Goal: Information Seeking & Learning: Find specific fact

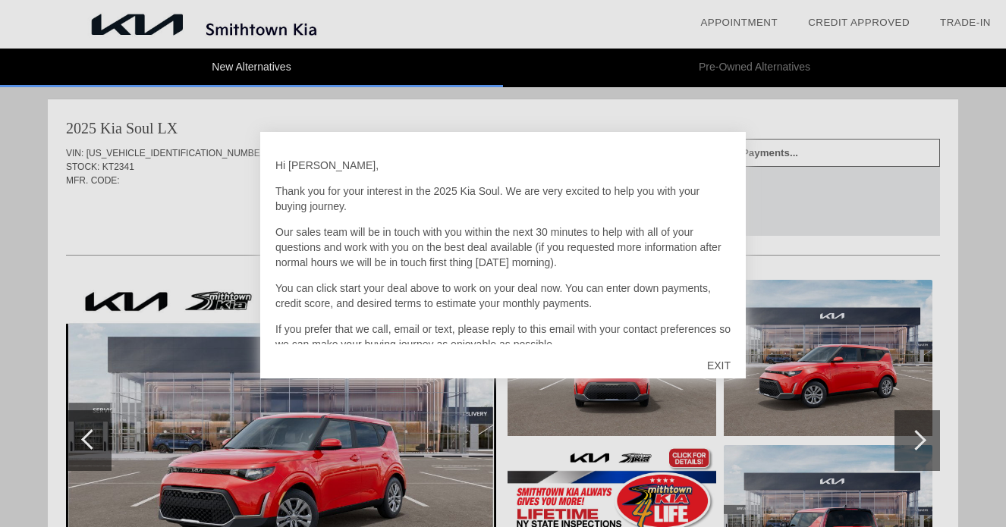
scroll to position [943, 0]
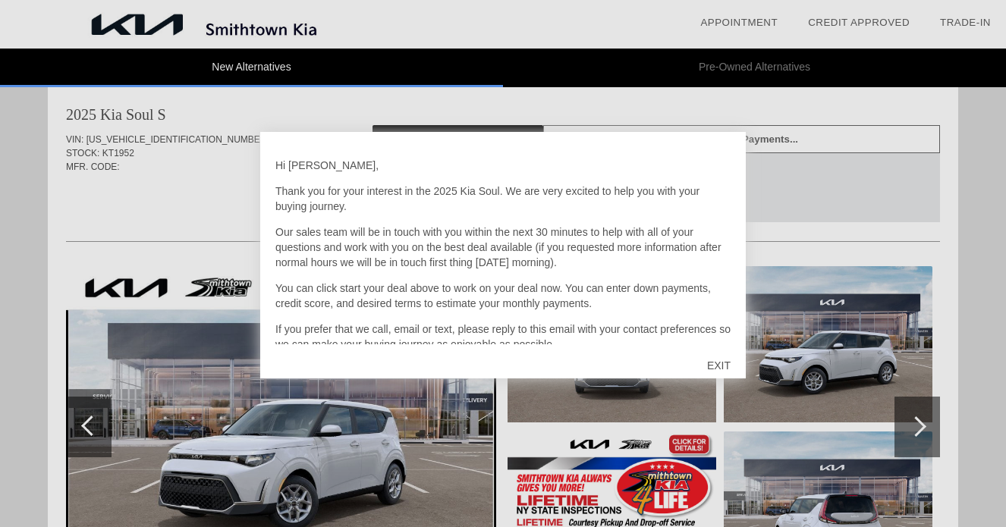
drag, startPoint x: 724, startPoint y: 359, endPoint x: 700, endPoint y: 365, distance: 25.0
click at [724, 359] on div "EXIT" at bounding box center [719, 366] width 54 height 46
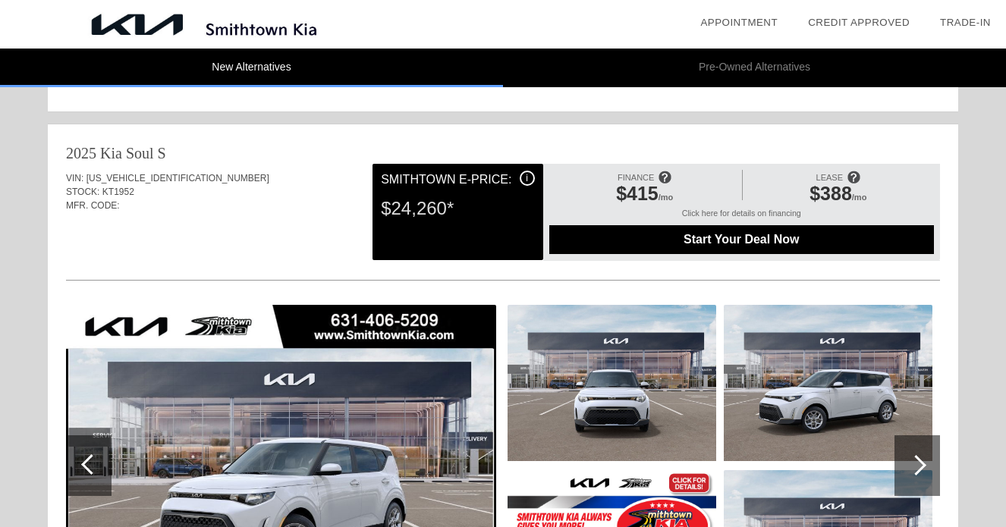
scroll to position [893, 0]
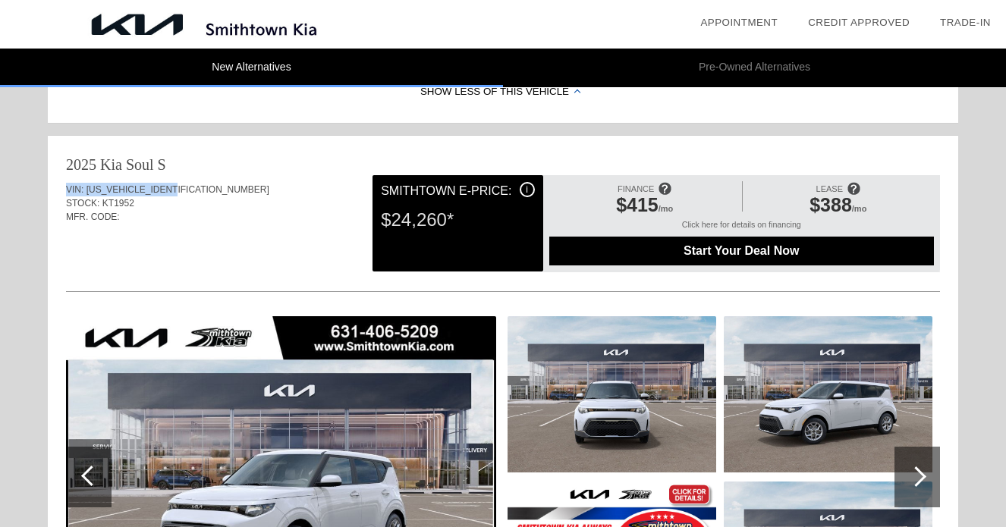
drag, startPoint x: 65, startPoint y: 196, endPoint x: 266, endPoint y: 193, distance: 201.0
click at [265, 193] on div "VIN: [US_VEHICLE_IDENTIFICATION_NUMBER]" at bounding box center [503, 190] width 874 height 14
copy div "VIN: [US_VEHICLE_IDENTIFICATION_NUMBER]"
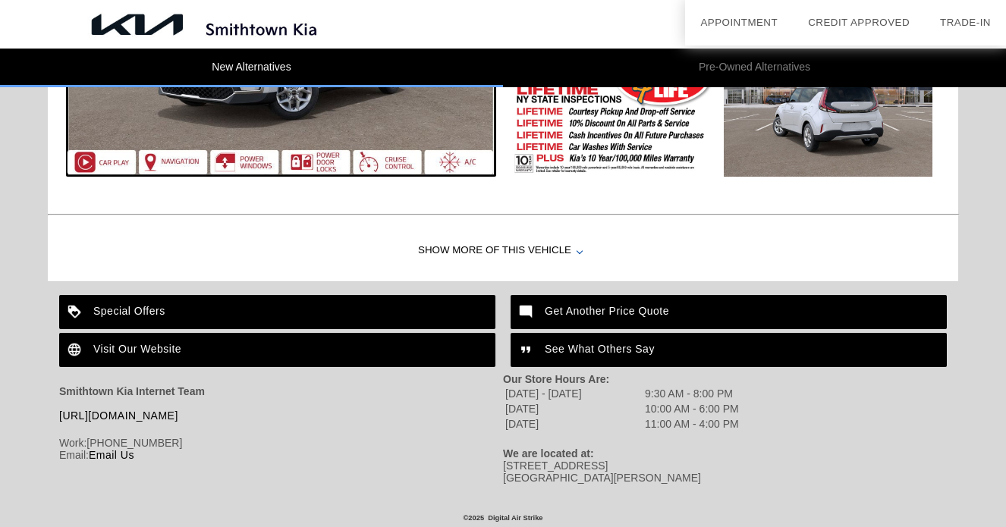
scroll to position [1389, 0]
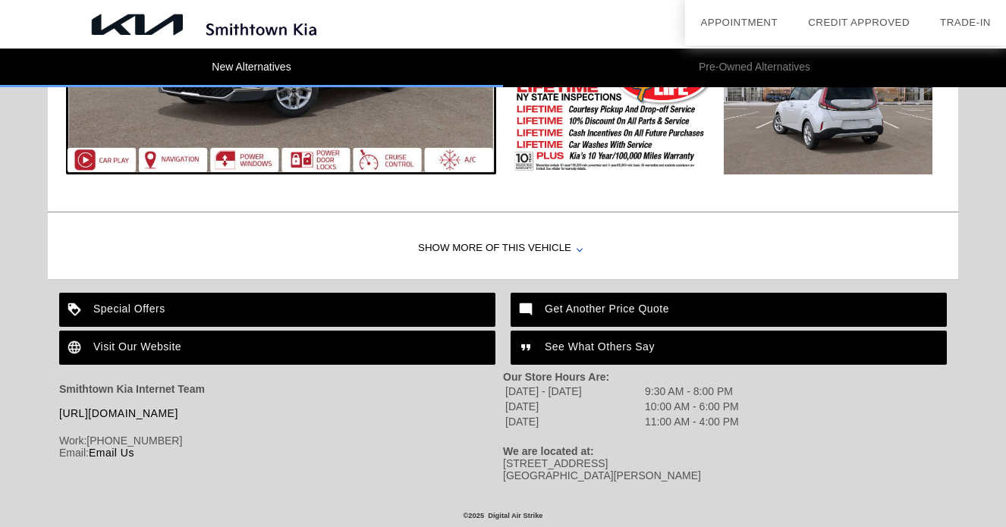
click at [116, 447] on link "Email Us" at bounding box center [112, 453] width 46 height 12
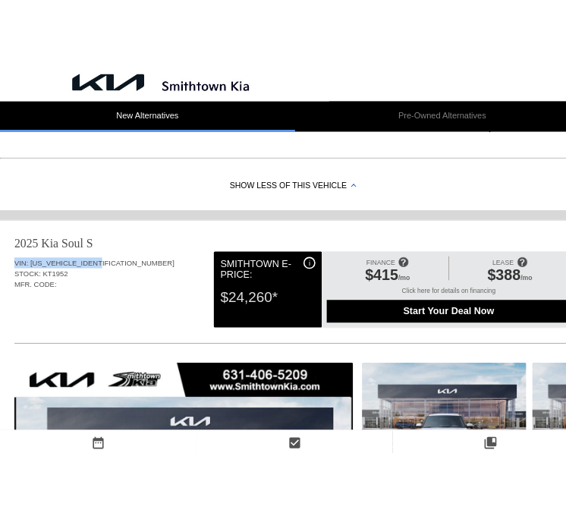
scroll to position [843, 0]
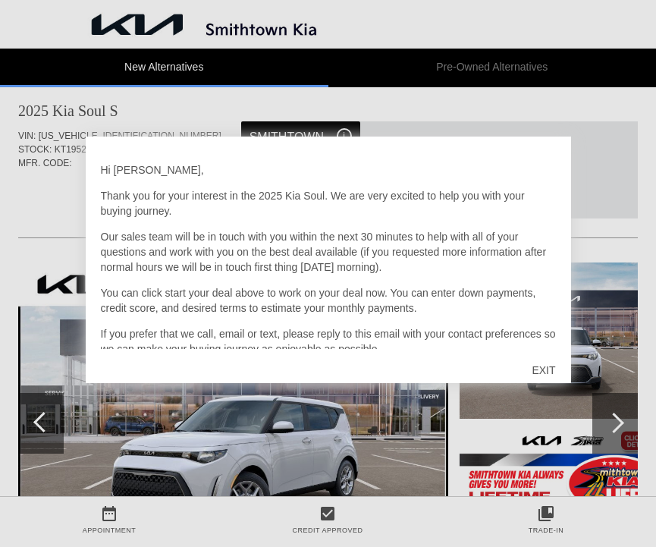
scroll to position [957, 0]
click at [535, 366] on div "EXIT" at bounding box center [544, 370] width 54 height 46
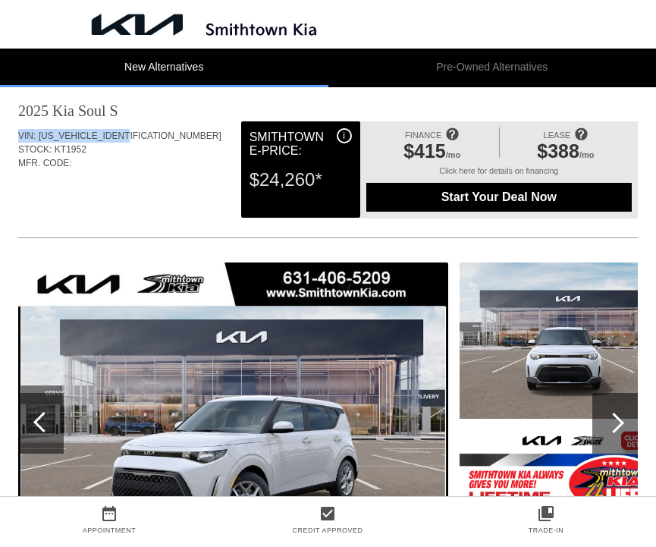
drag, startPoint x: 18, startPoint y: 148, endPoint x: 132, endPoint y: 149, distance: 113.8
click at [132, 143] on div "VIN: [US_VEHICLE_IDENTIFICATION_NUMBER]" at bounding box center [328, 136] width 620 height 14
copy div "VIN: [US_VEHICLE_IDENTIFICATION_NUMBER]"
click at [149, 156] on div "STOCK: KT1952" at bounding box center [328, 150] width 620 height 14
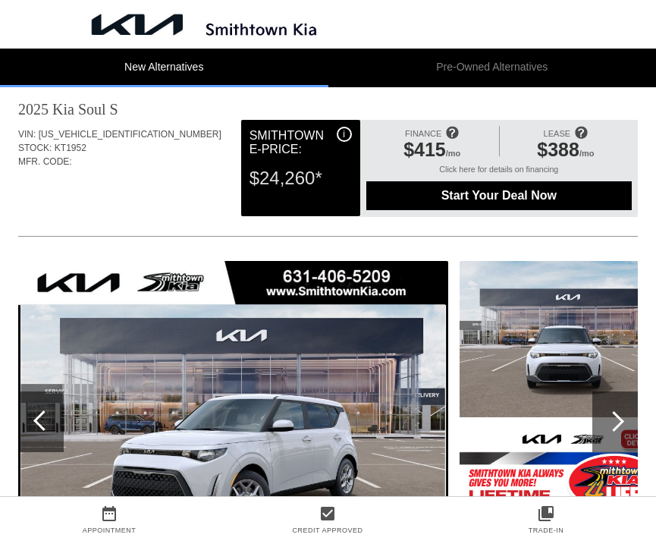
scroll to position [960, 0]
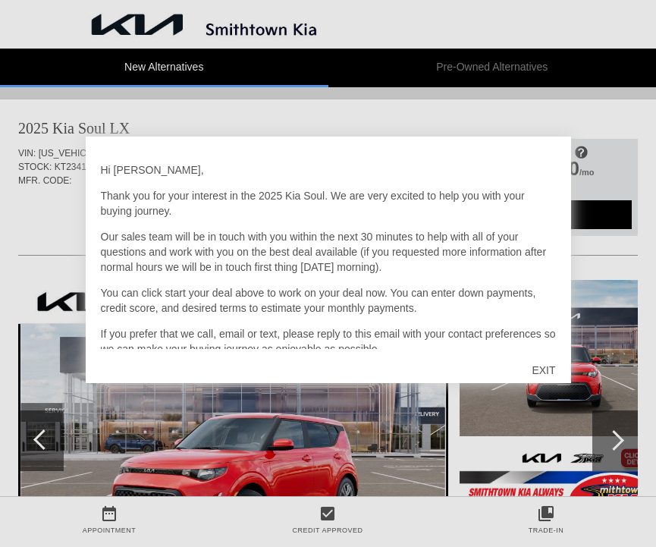
click at [545, 367] on div "EXIT" at bounding box center [544, 370] width 54 height 46
